Goal: Transaction & Acquisition: Register for event/course

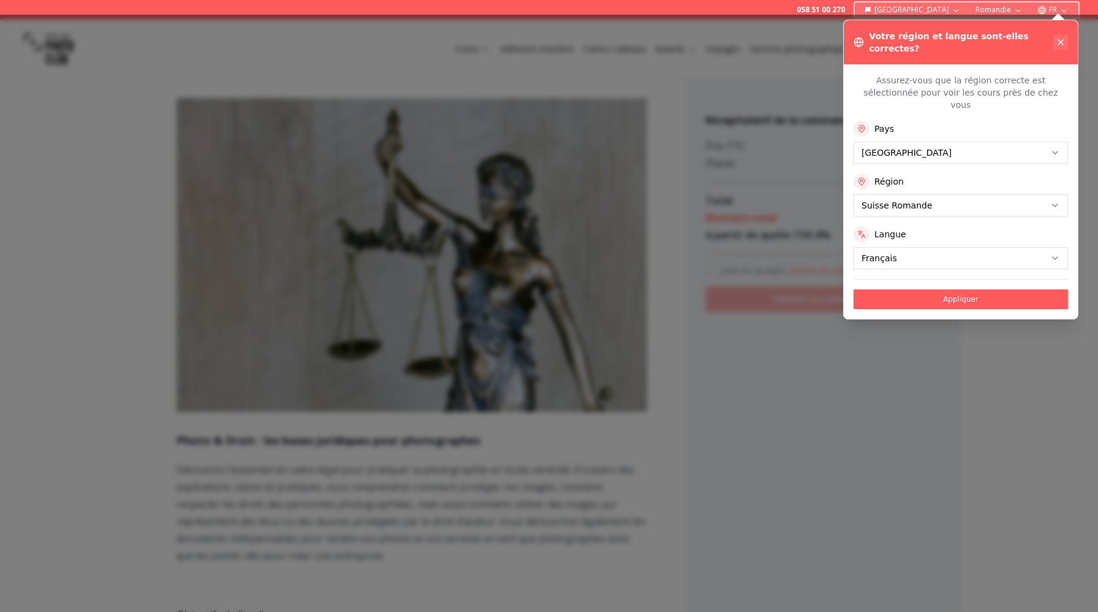
click at [1060, 37] on icon at bounding box center [1061, 42] width 10 height 10
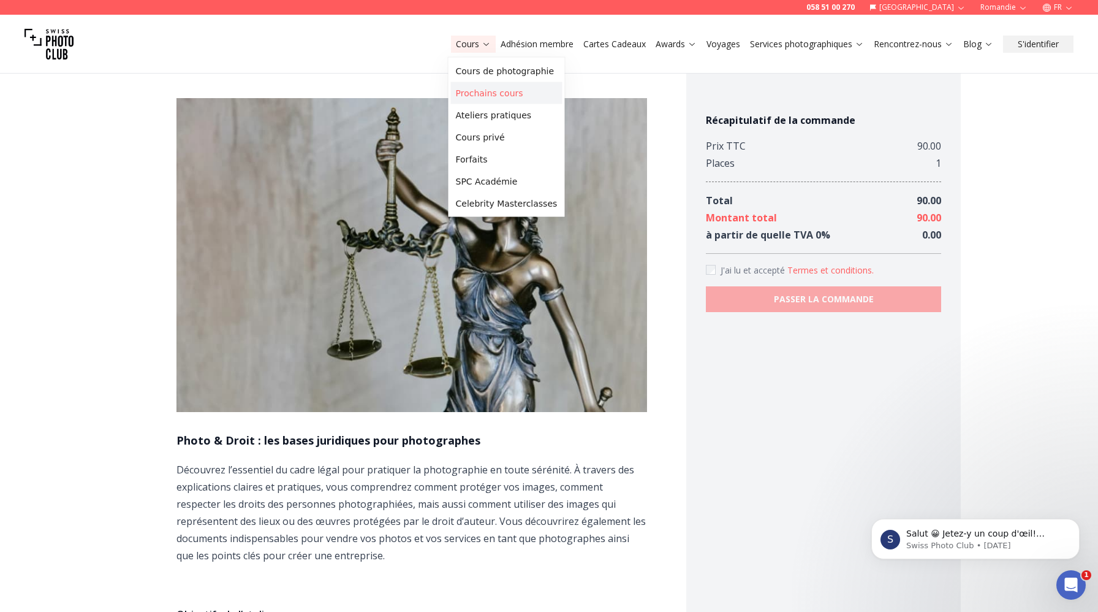
click at [477, 90] on link "Prochains cours" at bounding box center [507, 93] width 112 height 22
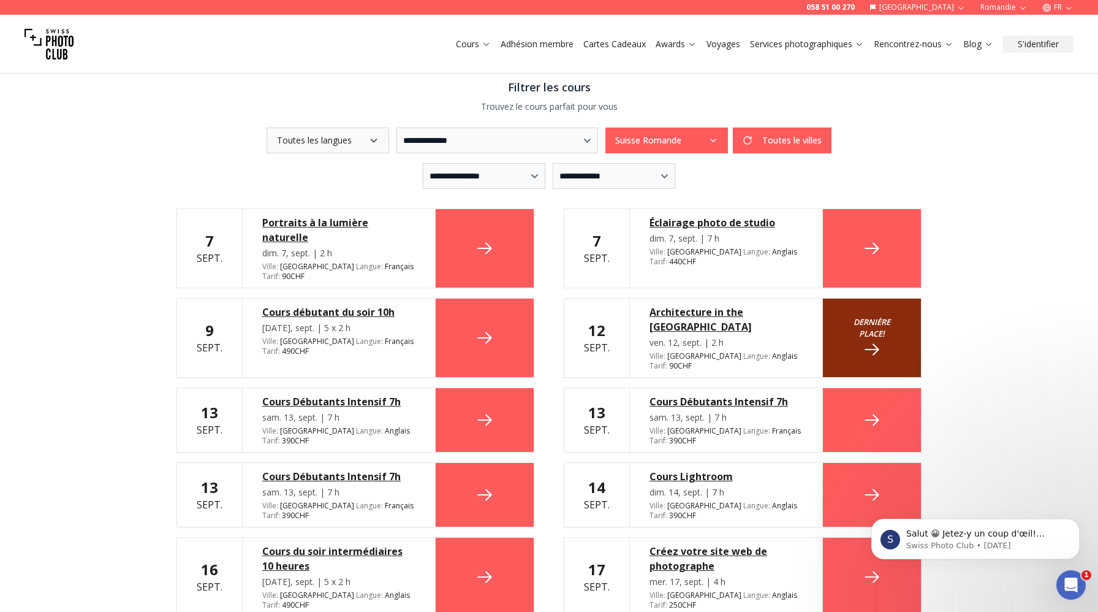
scroll to position [258, 0]
click at [369, 142] on icon "button" at bounding box center [374, 140] width 10 height 10
click at [297, 194] on span "Anglais" at bounding box center [288, 191] width 31 height 12
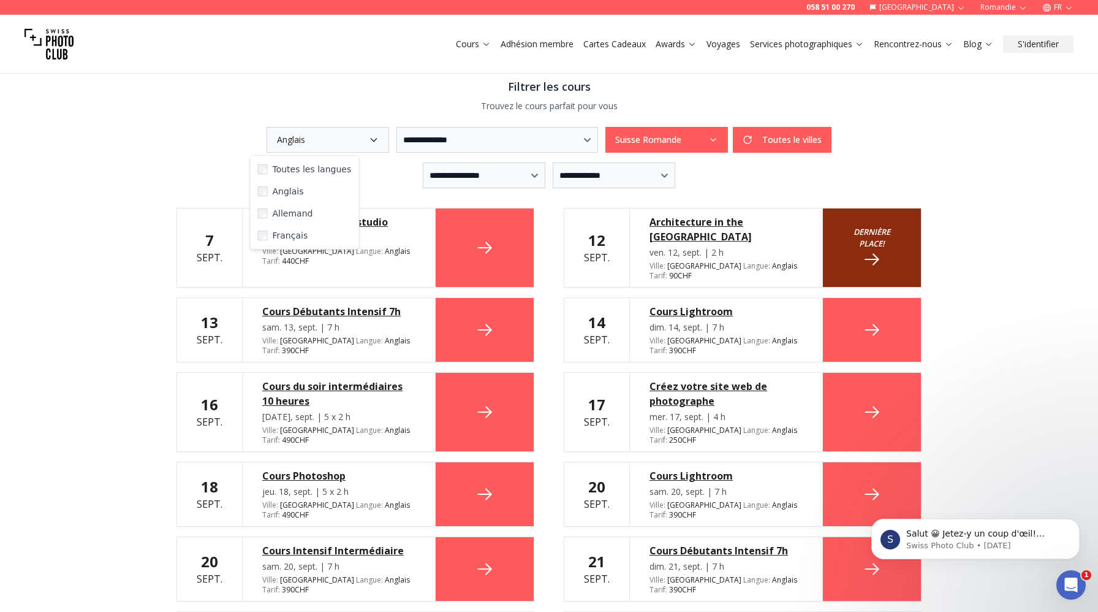
click at [118, 355] on div "**********" at bounding box center [549, 455] width 1098 height 1308
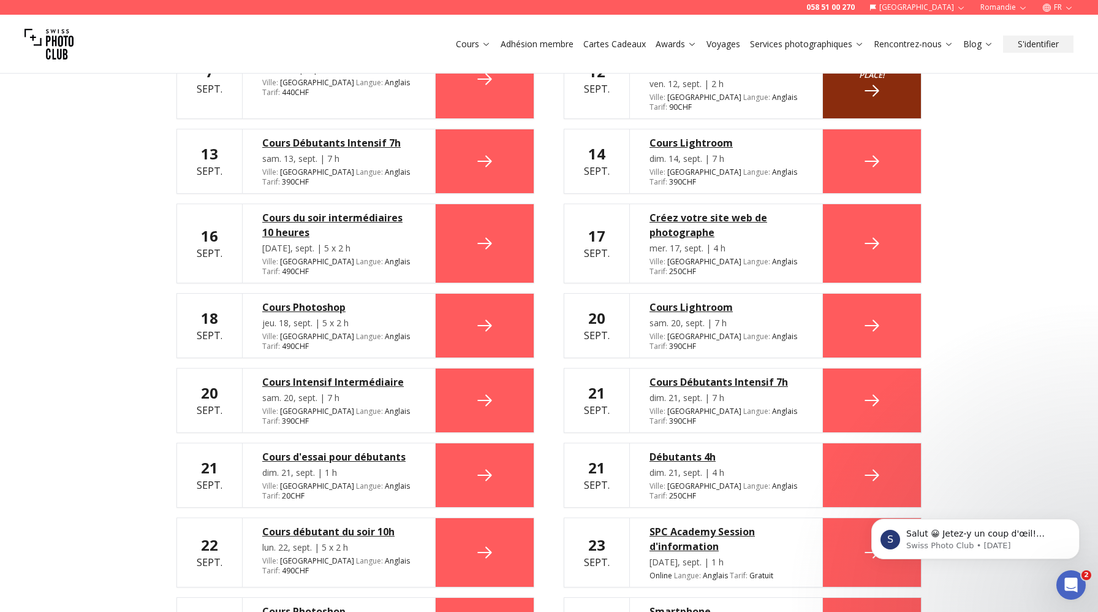
scroll to position [0, 0]
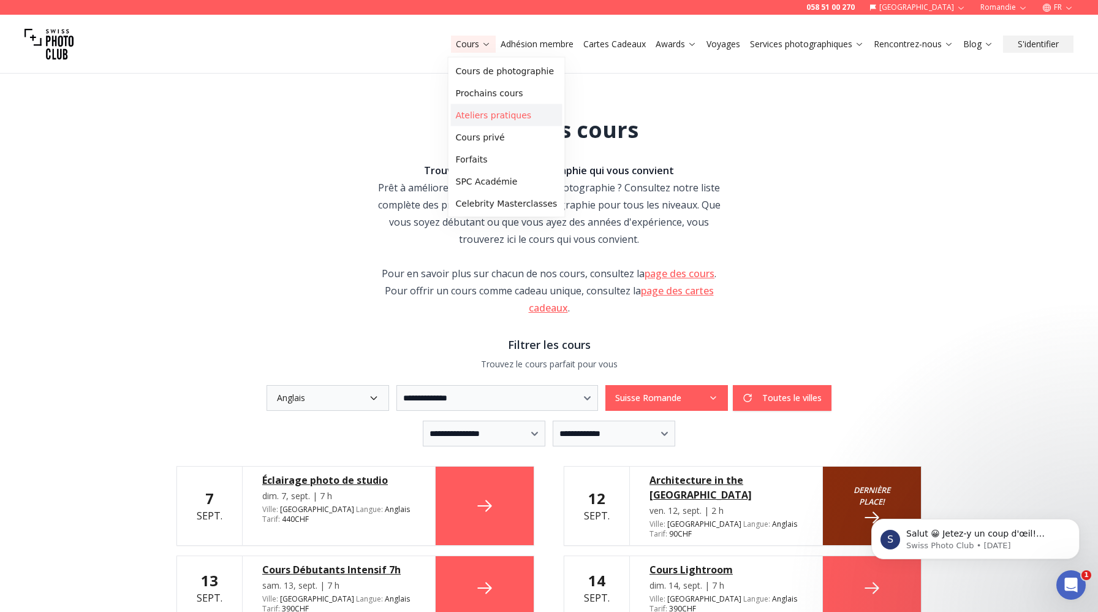
click at [485, 113] on link "Ateliers pratiques" at bounding box center [507, 115] width 112 height 22
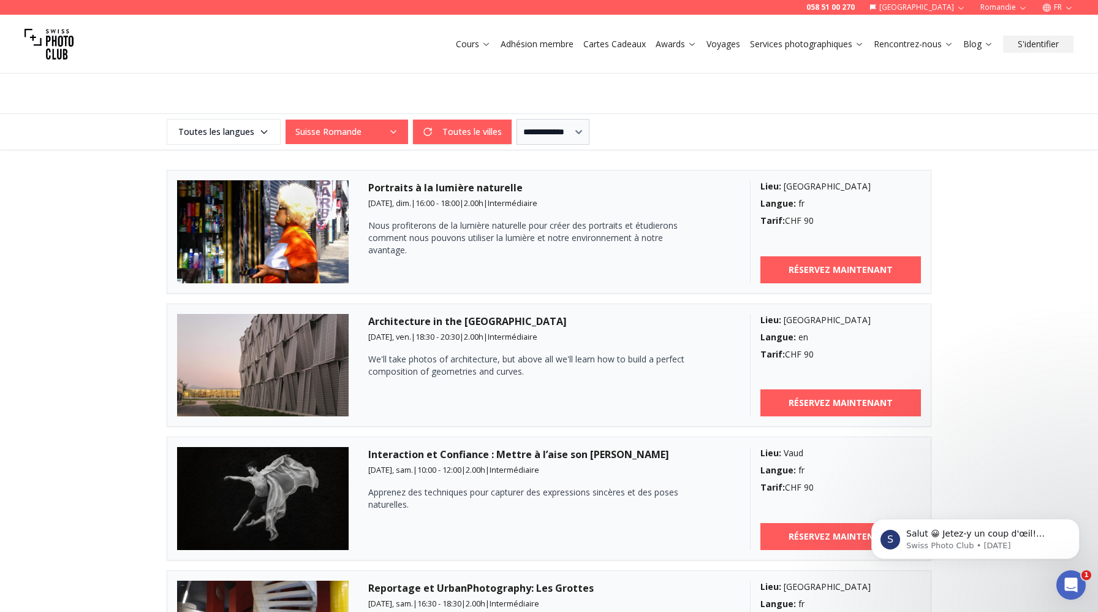
scroll to position [216, 0]
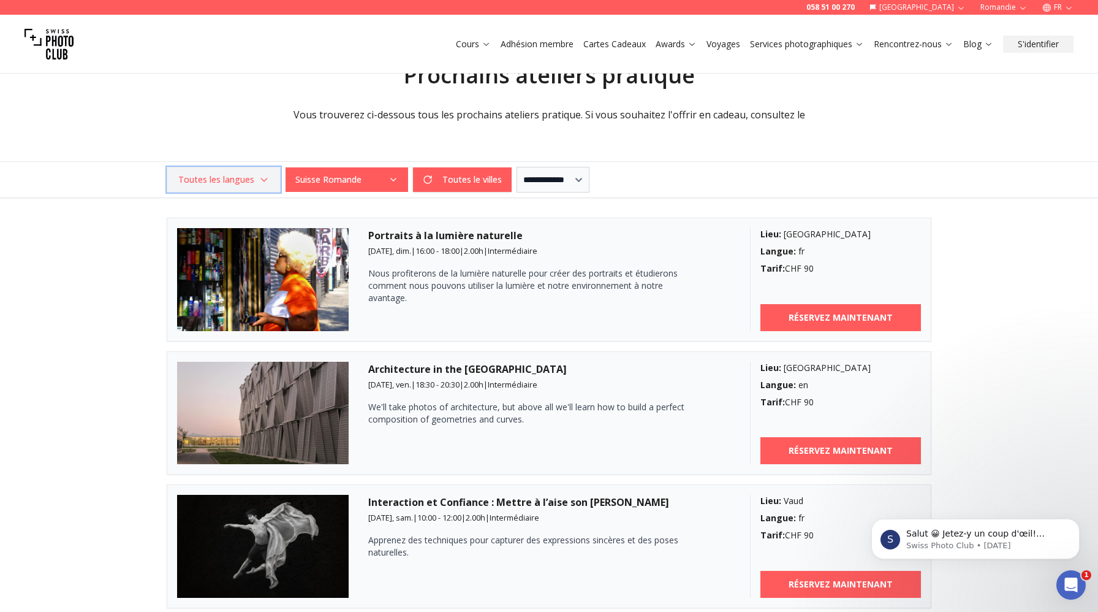
click at [262, 177] on icon "button" at bounding box center [264, 180] width 10 height 10
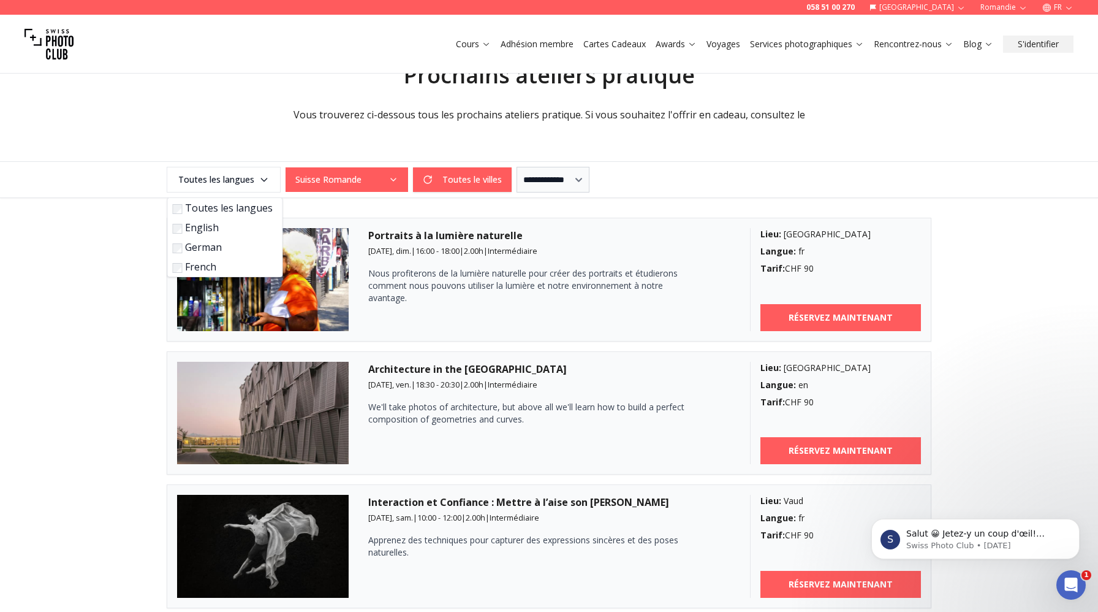
click at [202, 229] on label "English" at bounding box center [223, 227] width 100 height 15
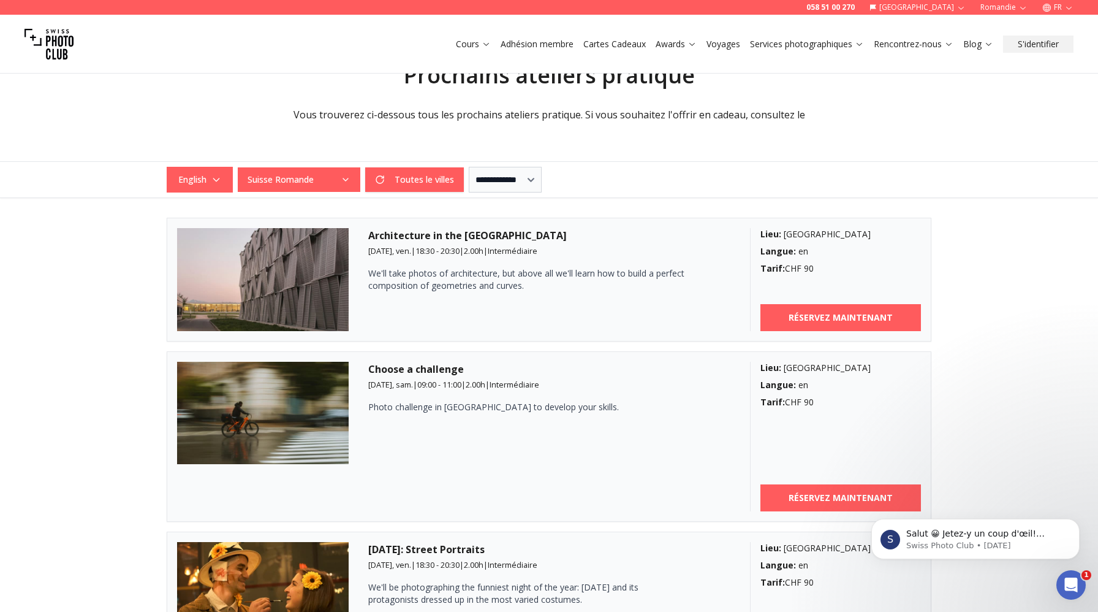
click at [96, 441] on div "**********" at bounding box center [549, 484] width 1098 height 647
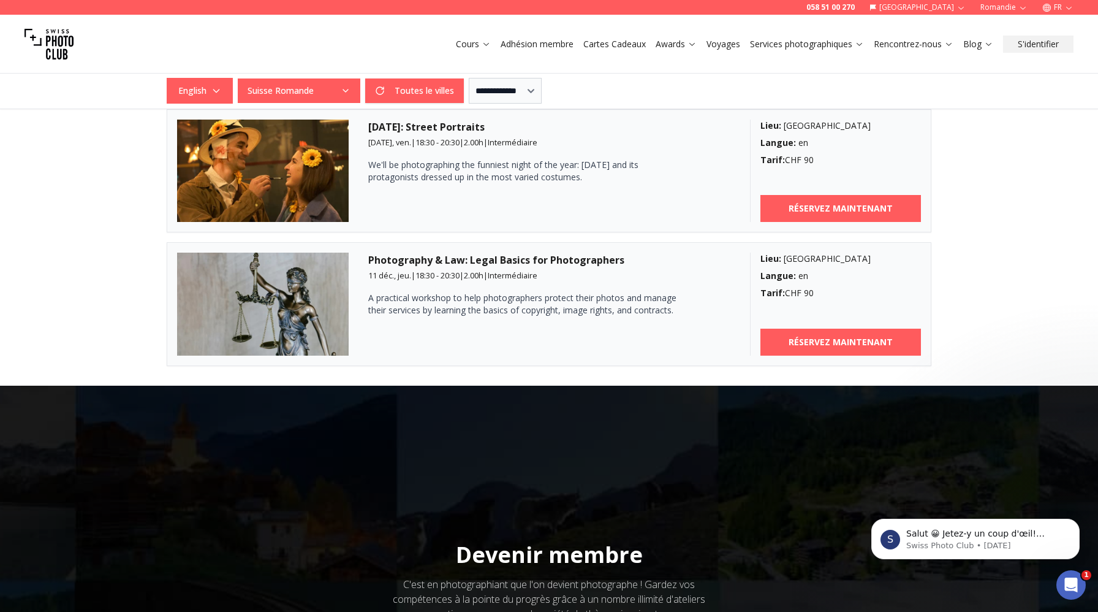
scroll to position [642, 0]
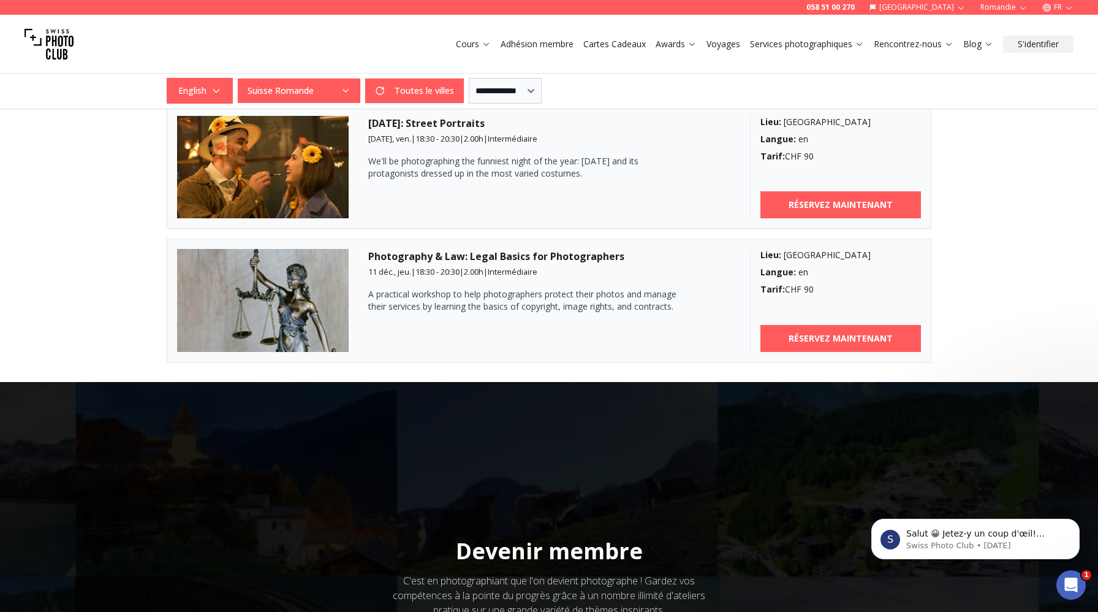
click at [507, 253] on h3 "Photography & Law: Legal Basics for Photographers" at bounding box center [549, 256] width 362 height 15
click at [464, 302] on p "A practical workshop to help photographers protect their photos and manage thei…" at bounding box center [527, 300] width 319 height 25
click at [826, 343] on b "RÉSERVEZ MAINTENANT" at bounding box center [841, 338] width 104 height 12
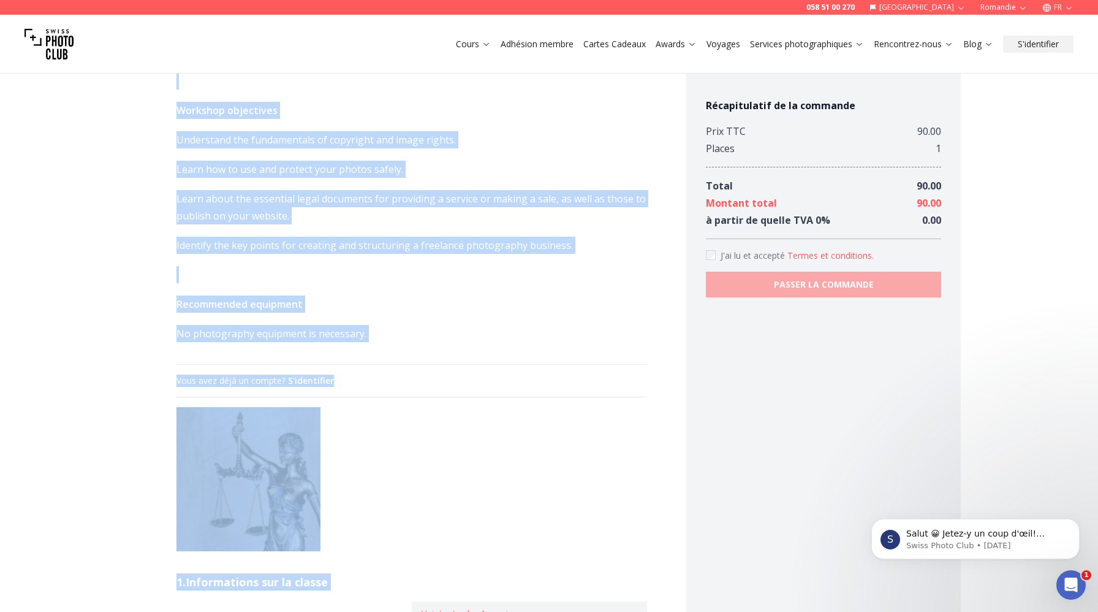
scroll to position [513, 0]
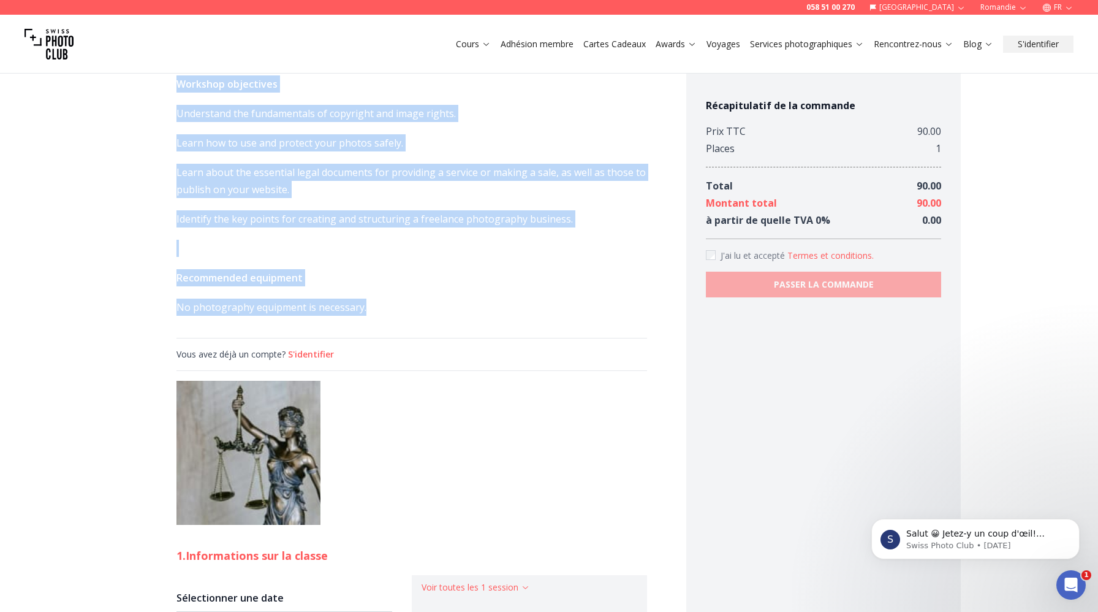
drag, startPoint x: 177, startPoint y: 338, endPoint x: 373, endPoint y: 305, distance: 198.3
click at [373, 305] on div "Photography & Law: Legal Basics for Photographers Learn the essentials of the l…" at bounding box center [412, 122] width 471 height 409
copy div "Photography & Law: Legal Basics for Photographers Learn the essentials of the l…"
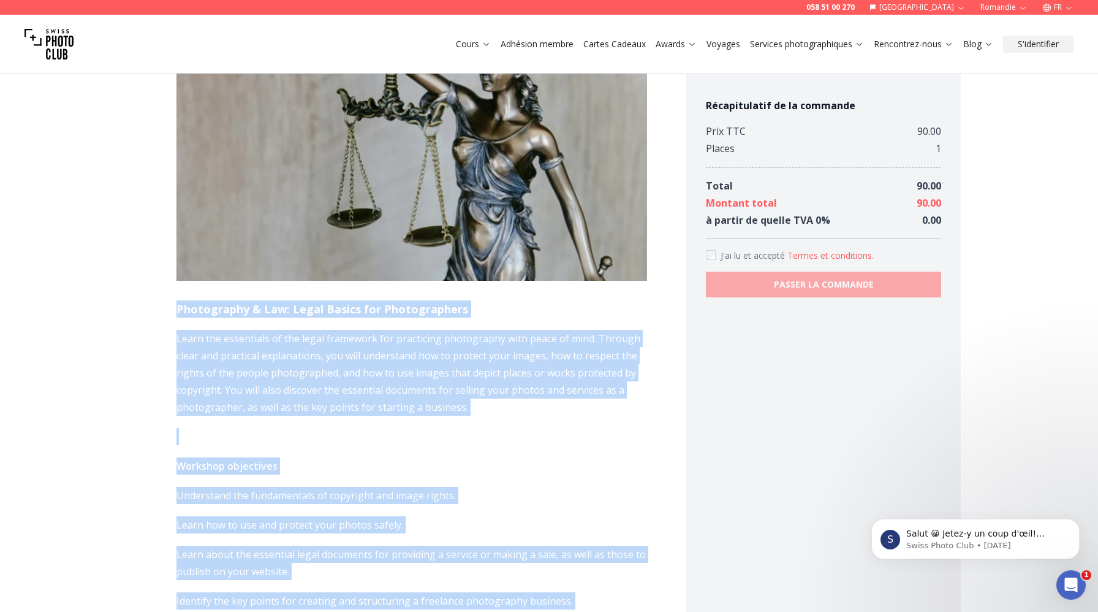
scroll to position [0, 0]
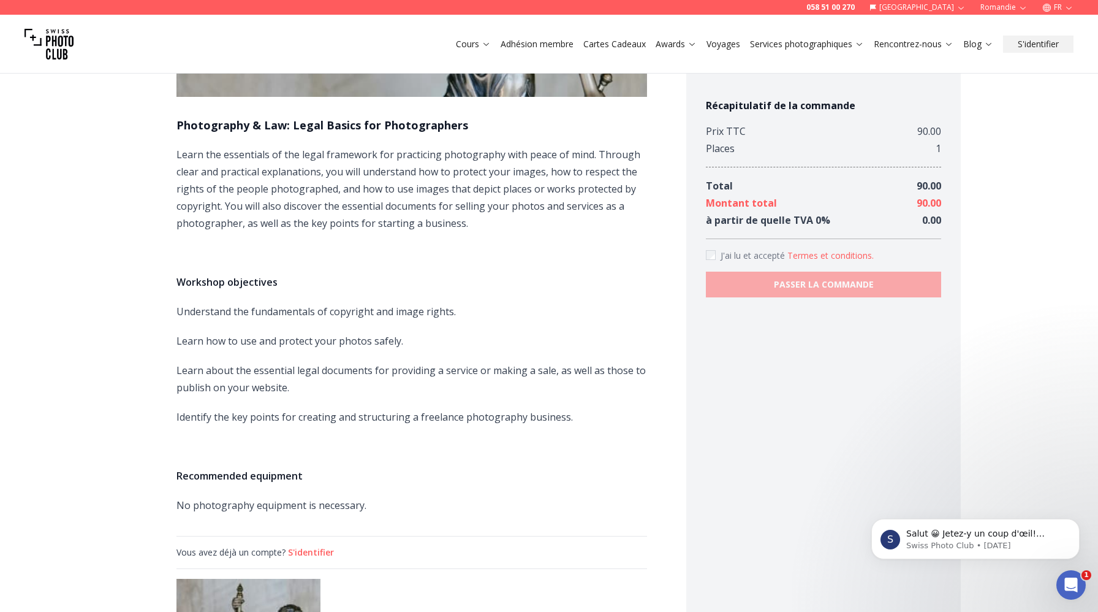
scroll to position [300, 0]
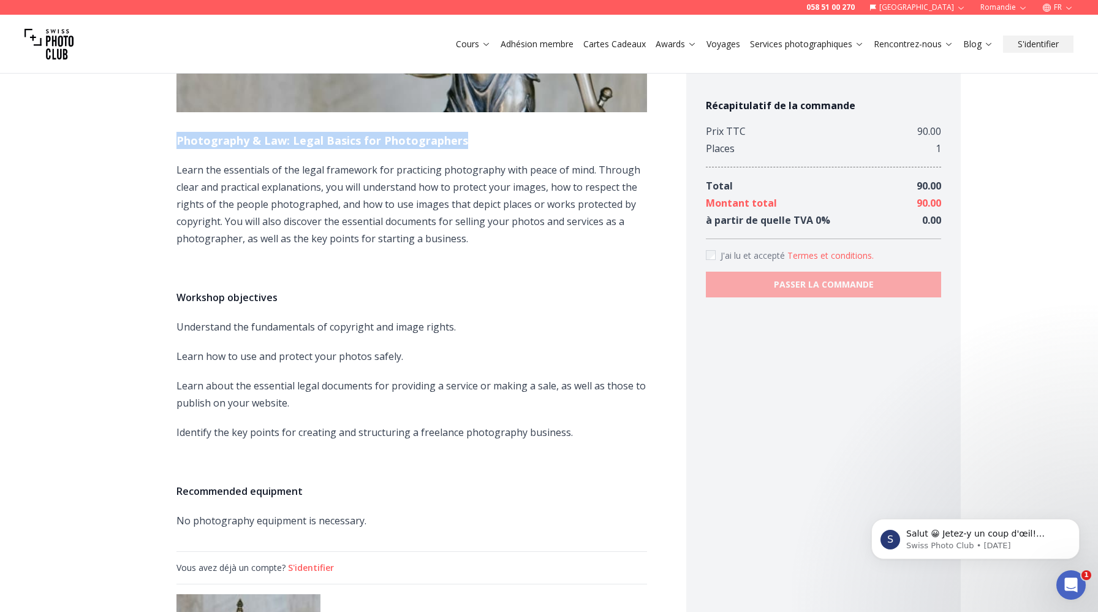
drag, startPoint x: 464, startPoint y: 139, endPoint x: 169, endPoint y: 141, distance: 294.8
click at [169, 141] on div "Photography & Law: Legal Basics for Photographers Learn the essentials of the l…" at bounding box center [411, 610] width 549 height 1702
copy h1 "Photography & Law: Legal Basics for Photographers"
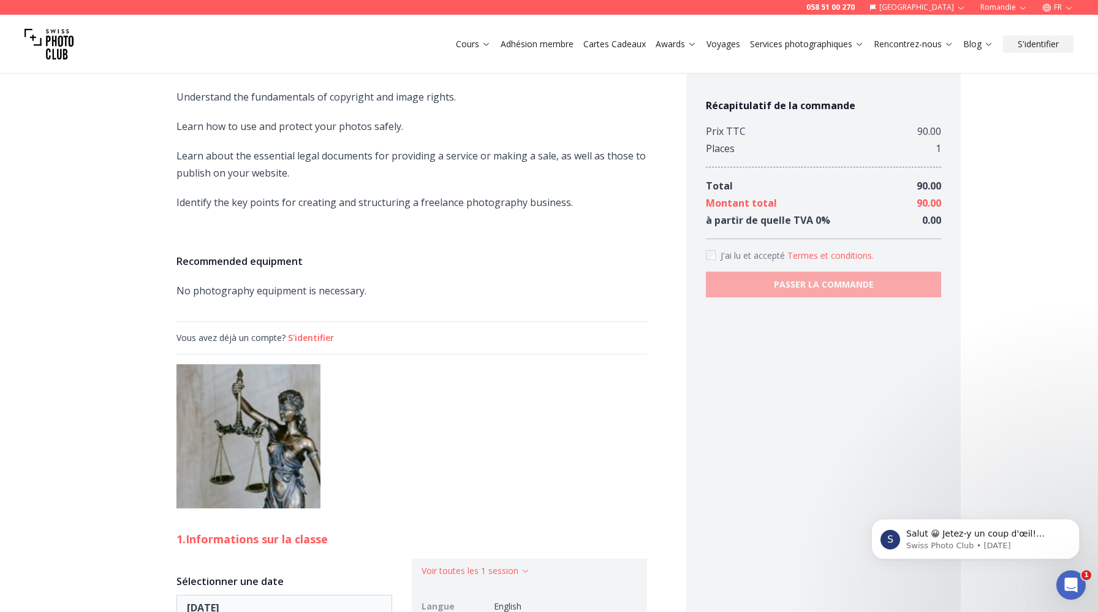
scroll to position [548, 0]
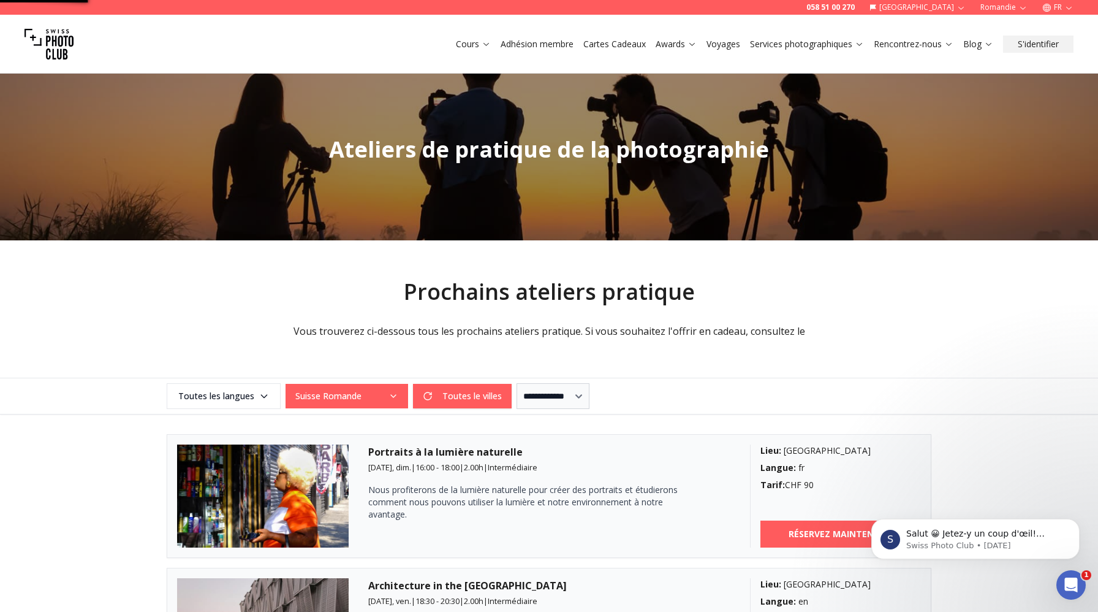
scroll to position [3, 0]
